Goal: Task Accomplishment & Management: Manage account settings

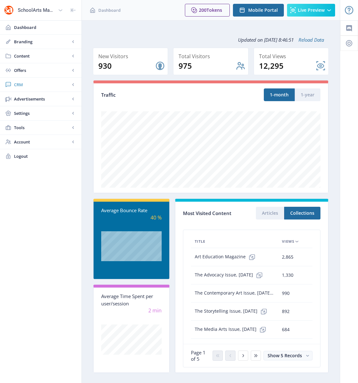
click at [22, 86] on span "CRM" at bounding box center [42, 84] width 56 height 6
click at [37, 99] on span "Readers" at bounding box center [47, 99] width 55 height 6
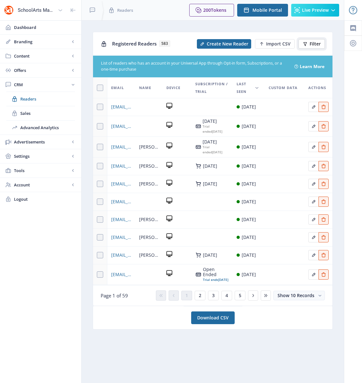
click at [313, 41] on span "Filter" at bounding box center [315, 43] width 11 height 5
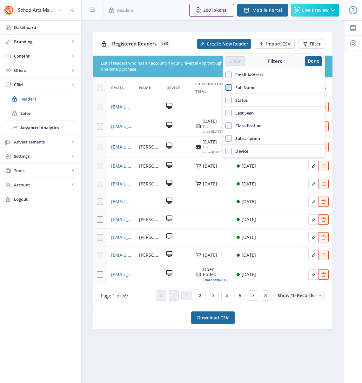
click at [228, 89] on span at bounding box center [229, 87] width 6 height 6
click at [226, 87] on input "Full Name" at bounding box center [226, 87] width 0 height 0
checkbox input "true"
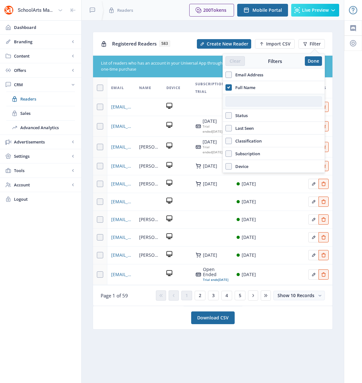
click at [255, 105] on input "text" at bounding box center [274, 101] width 97 height 10
type input "melody"
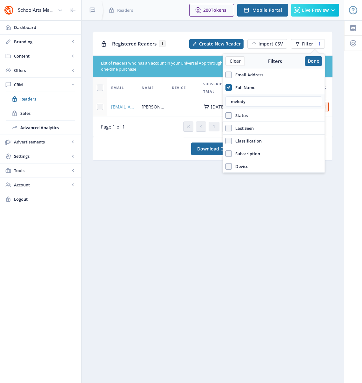
click at [123, 108] on span "MELODYWEINTRAUB@GMAIL.COM" at bounding box center [122, 107] width 23 height 8
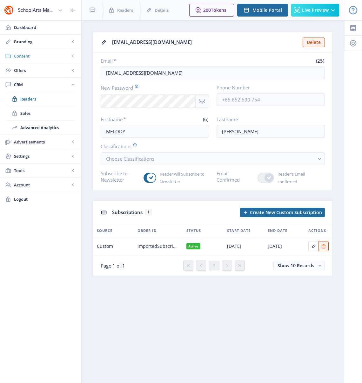
click at [21, 55] on span "Content" at bounding box center [42, 56] width 56 height 6
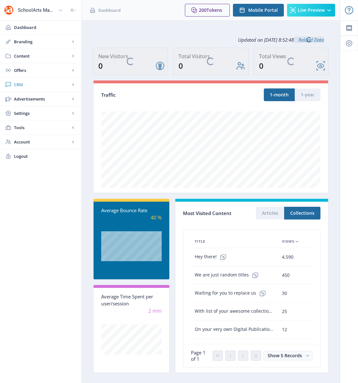
click at [20, 86] on span "CRM" at bounding box center [42, 84] width 56 height 6
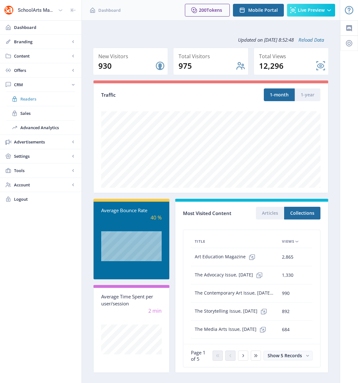
click at [25, 99] on span "Readers" at bounding box center [47, 99] width 55 height 6
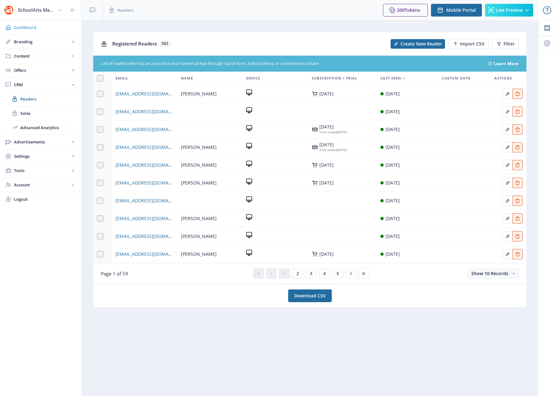
click at [25, 26] on span "Dashboard" at bounding box center [45, 27] width 62 height 6
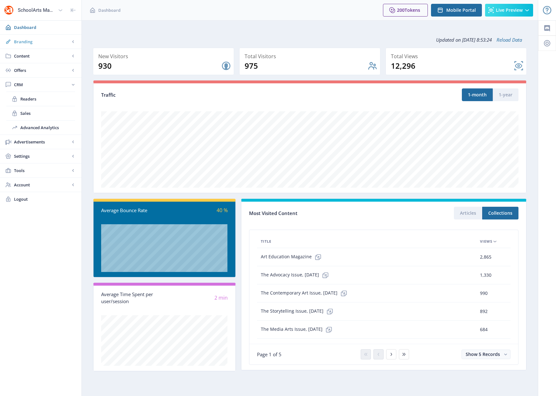
click at [24, 43] on span "Branding" at bounding box center [42, 41] width 56 height 6
click at [32, 68] on span "Appearance" at bounding box center [47, 70] width 55 height 6
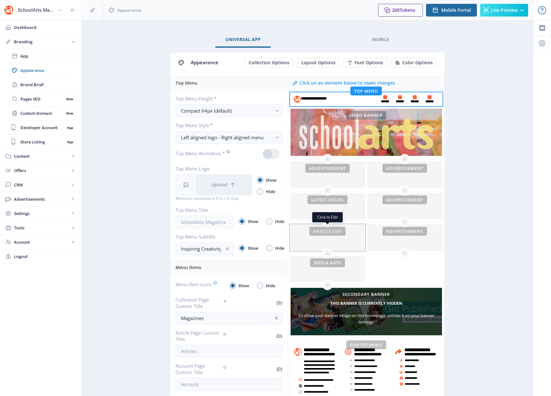
click at [324, 241] on div at bounding box center [328, 237] width 74 height 25
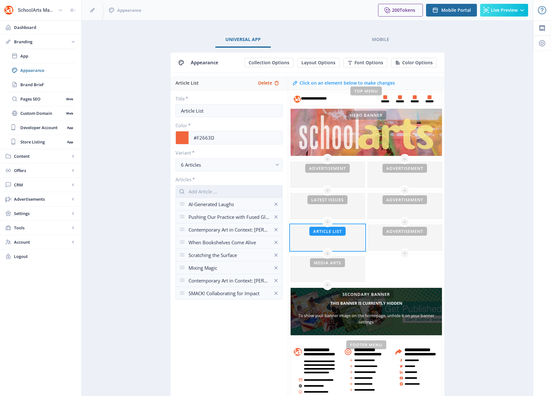
click at [205, 191] on input "text" at bounding box center [228, 191] width 107 height 13
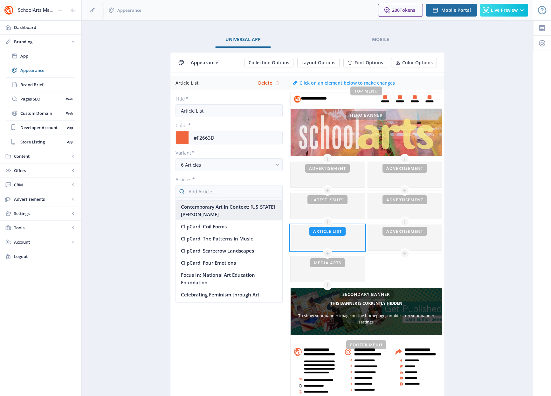
click at [198, 210] on nb-option "Contemporary Art in Context: [US_STATE][PERSON_NAME]" at bounding box center [229, 211] width 106 height 20
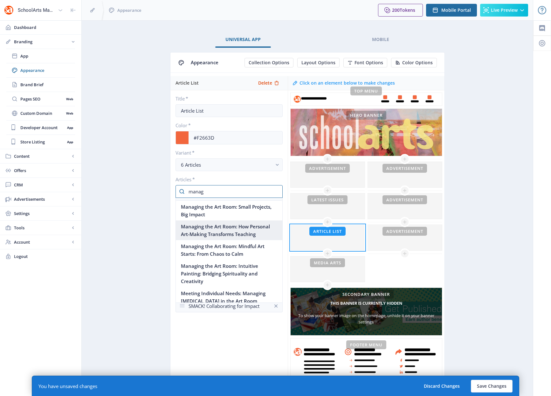
type input "manag"
click at [210, 232] on nb-option "Managing the Art Room: How Personal Art-Making Transforms Teaching" at bounding box center [229, 230] width 106 height 20
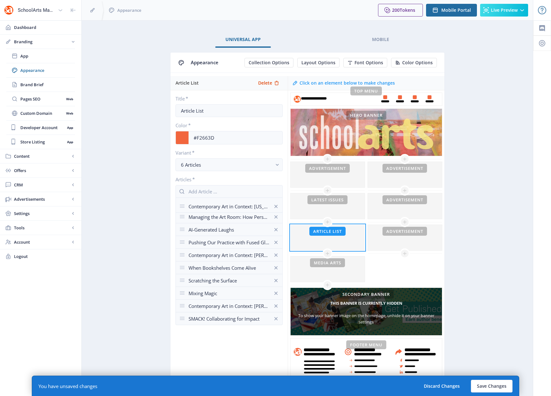
drag, startPoint x: 182, startPoint y: 217, endPoint x: 180, endPoint y: 207, distance: 10.8
click at [205, 192] on input "text" at bounding box center [228, 191] width 107 height 13
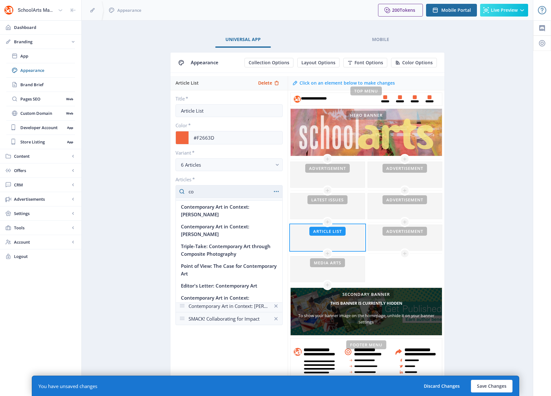
type input "c"
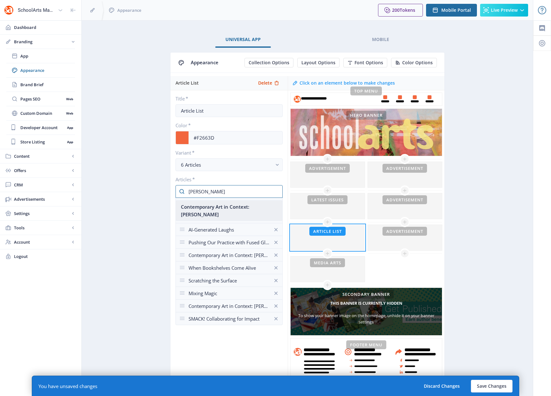
type input "[PERSON_NAME]"
click at [218, 205] on nb-option "Contemporary Art in Context: [PERSON_NAME]" at bounding box center [229, 211] width 106 height 20
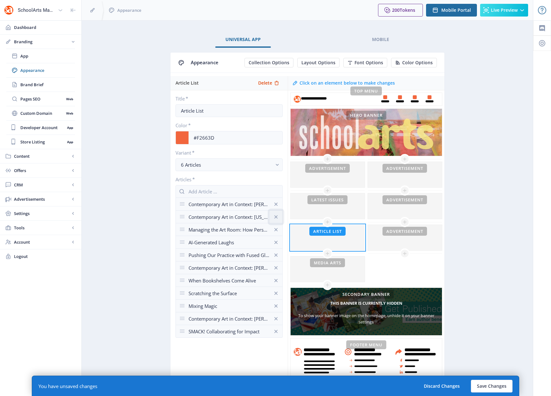
click at [276, 216] on icon at bounding box center [276, 217] width 6 height 6
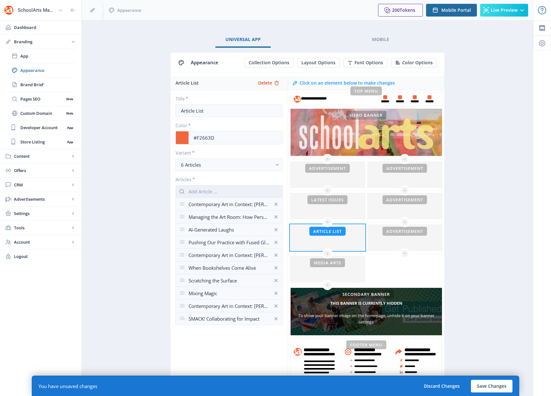
click at [197, 194] on input "text" at bounding box center [228, 191] width 107 height 13
type input "playing"
click at [213, 208] on nb-option "Playing with Paper" at bounding box center [229, 207] width 106 height 12
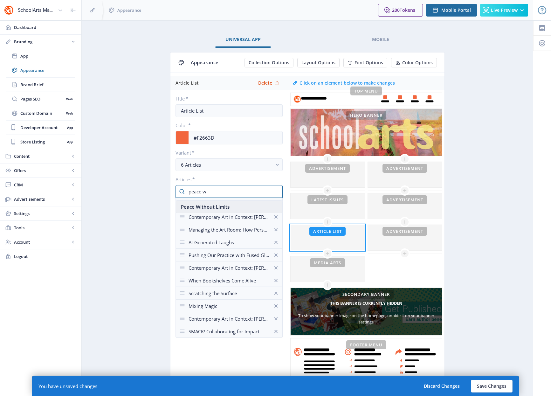
type input "peace w"
click at [216, 206] on nb-option "Peace Without Limits" at bounding box center [229, 207] width 106 height 12
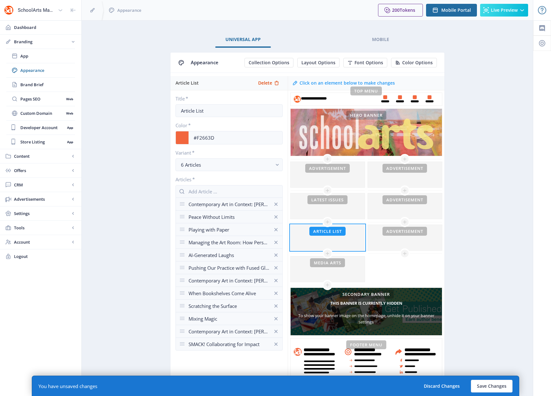
drag, startPoint x: 181, startPoint y: 232, endPoint x: 184, endPoint y: 204, distance: 28.8
click at [215, 192] on input "text" at bounding box center [228, 191] width 107 height 13
type input "remix"
click at [227, 207] on nb-option "Cloisonné Graffiti Remix" at bounding box center [229, 207] width 106 height 12
drag, startPoint x: 182, startPoint y: 218, endPoint x: 182, endPoint y: 202, distance: 15.9
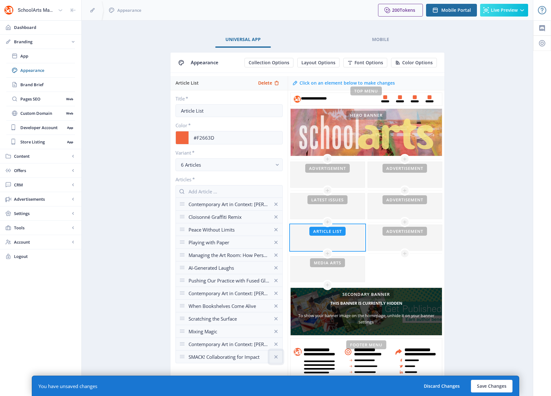
click at [277, 354] on icon at bounding box center [276, 356] width 6 height 6
click at [278, 341] on icon at bounding box center [276, 344] width 6 height 6
drag, startPoint x: 275, startPoint y: 329, endPoint x: 275, endPoint y: 325, distance: 3.5
click at [275, 325] on button at bounding box center [276, 331] width 13 height 13
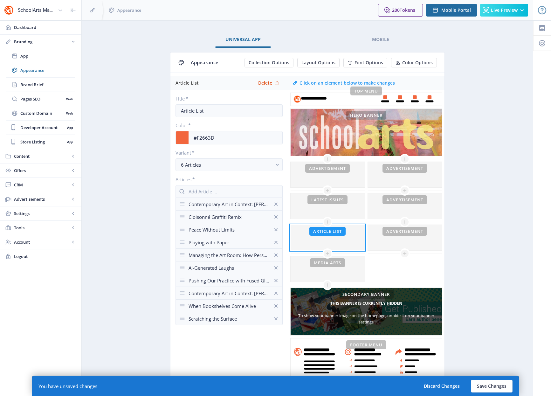
click at [188, 192] on div at bounding box center [181, 191] width 13 height 13
click at [195, 191] on input "text" at bounding box center [228, 191] width 107 height 13
type input "if games"
click at [206, 209] on nb-option "If Games Could Talk" at bounding box center [229, 207] width 106 height 12
drag, startPoint x: 182, startPoint y: 206, endPoint x: 185, endPoint y: 258, distance: 52.2
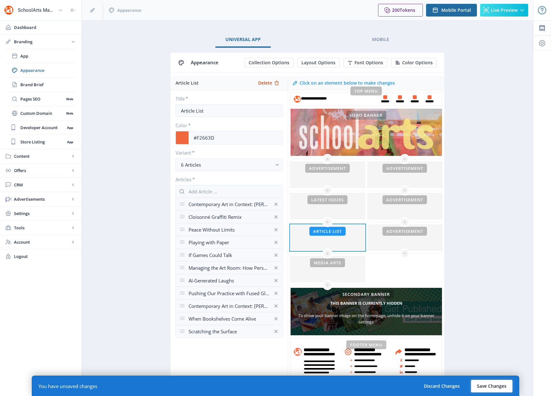
click at [362, 382] on button "Save Changes" at bounding box center [492, 386] width 42 height 13
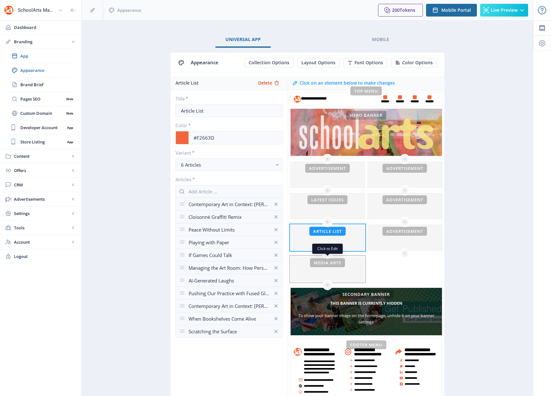
click at [300, 270] on div at bounding box center [328, 268] width 74 height 25
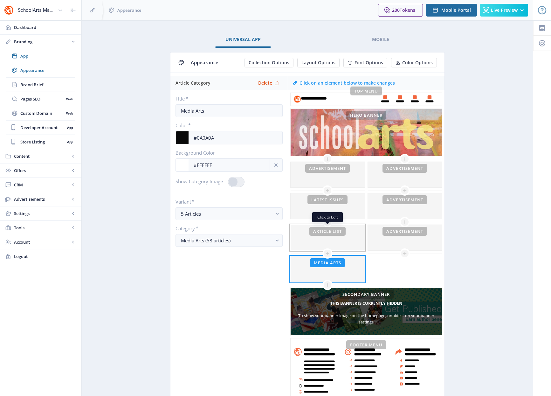
click at [309, 239] on div at bounding box center [328, 237] width 74 height 25
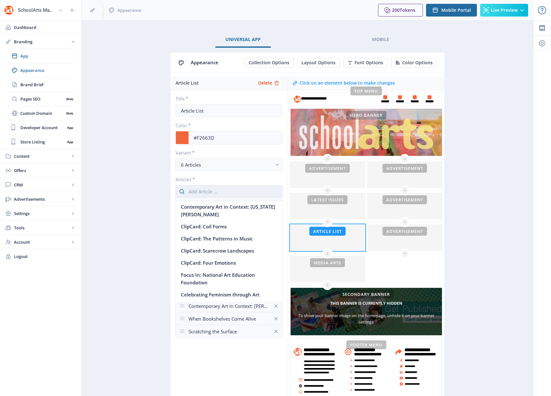
click at [213, 190] on input "text" at bounding box center [228, 191] width 107 height 13
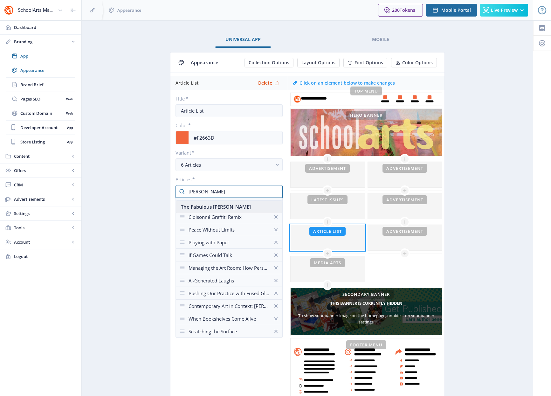
type input "[PERSON_NAME]"
click at [205, 206] on nb-option "The Fabulous [PERSON_NAME]" at bounding box center [229, 207] width 106 height 12
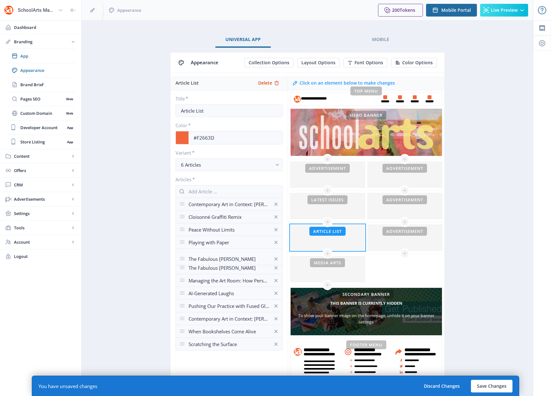
drag, startPoint x: 182, startPoint y: 204, endPoint x: 186, endPoint y: 259, distance: 54.8
drag, startPoint x: 183, startPoint y: 280, endPoint x: 180, endPoint y: 253, distance: 27.2
drag, startPoint x: 182, startPoint y: 281, endPoint x: 184, endPoint y: 266, distance: 15.1
click at [362, 382] on button "Save Changes" at bounding box center [492, 386] width 42 height 13
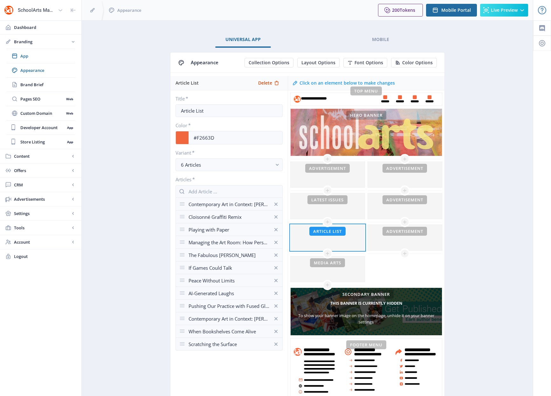
drag, startPoint x: 183, startPoint y: 230, endPoint x: 182, endPoint y: 281, distance: 50.9
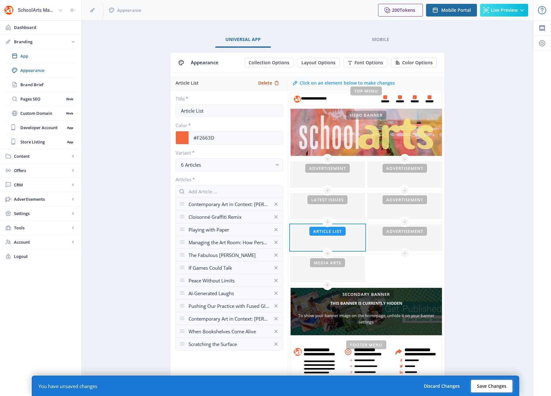
click at [362, 382] on button "Save Changes" at bounding box center [492, 386] width 42 height 13
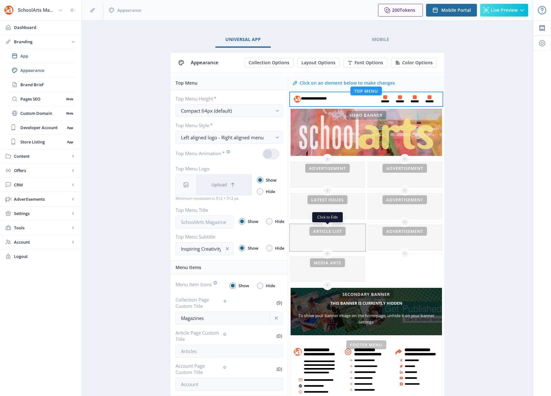
click at [338, 240] on div at bounding box center [328, 237] width 74 height 25
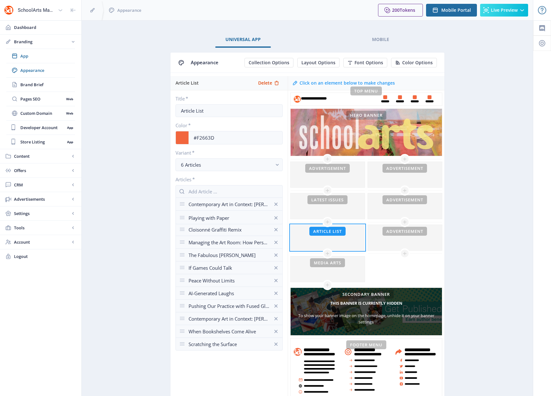
drag, startPoint x: 182, startPoint y: 230, endPoint x: 185, endPoint y: 218, distance: 12.1
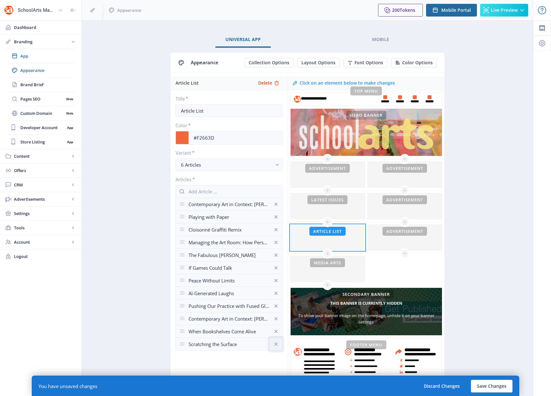
drag, startPoint x: 275, startPoint y: 345, endPoint x: 276, endPoint y: 334, distance: 10.2
click at [275, 345] on icon at bounding box center [276, 344] width 6 height 6
click at [277, 331] on icon at bounding box center [276, 331] width 6 height 6
click at [278, 319] on icon at bounding box center [276, 318] width 6 height 6
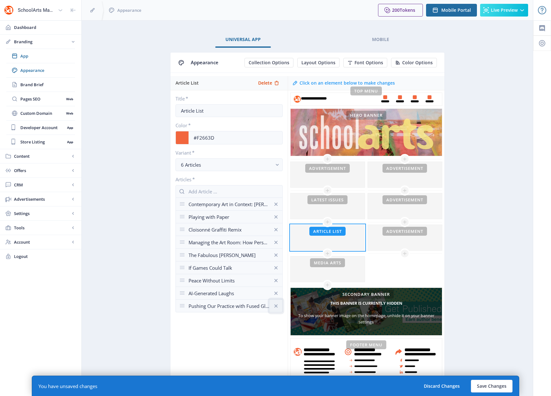
click at [276, 304] on icon at bounding box center [276, 306] width 6 height 6
drag, startPoint x: 275, startPoint y: 294, endPoint x: 274, endPoint y: 285, distance: 8.9
click at [275, 293] on icon at bounding box center [275, 292] width 3 height 3
click at [276, 280] on icon at bounding box center [275, 279] width 3 height 3
click at [484, 387] on button "Save Changes" at bounding box center [492, 386] width 42 height 13
